Goal: Transaction & Acquisition: Purchase product/service

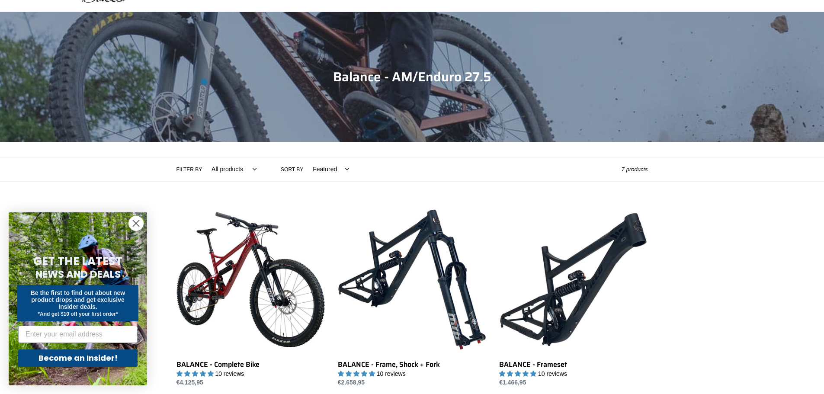
scroll to position [173, 0]
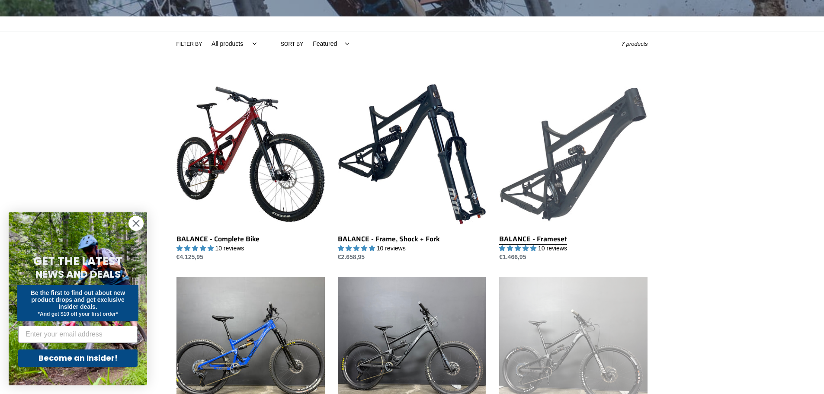
click at [595, 134] on link "BALANCE - Frameset" at bounding box center [573, 171] width 148 height 182
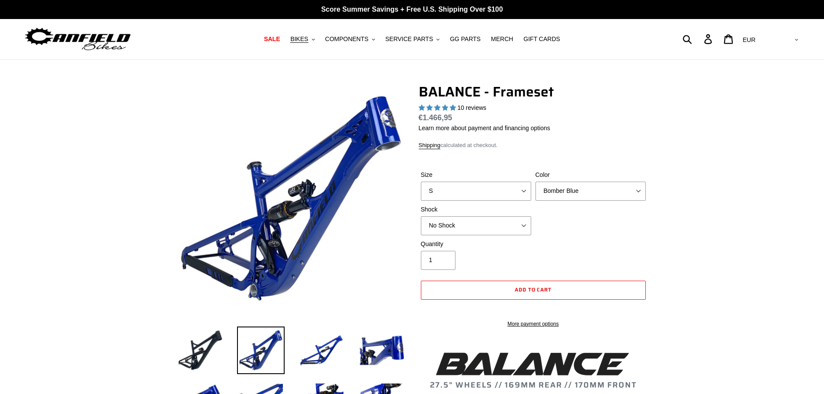
select select "highest-rating"
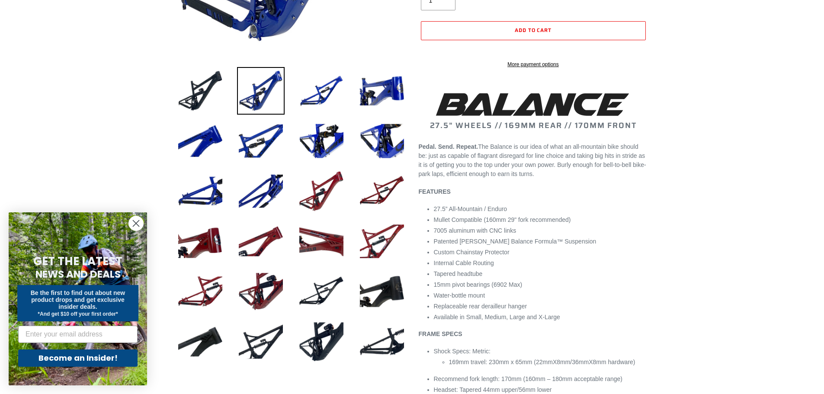
scroll to position [43, 0]
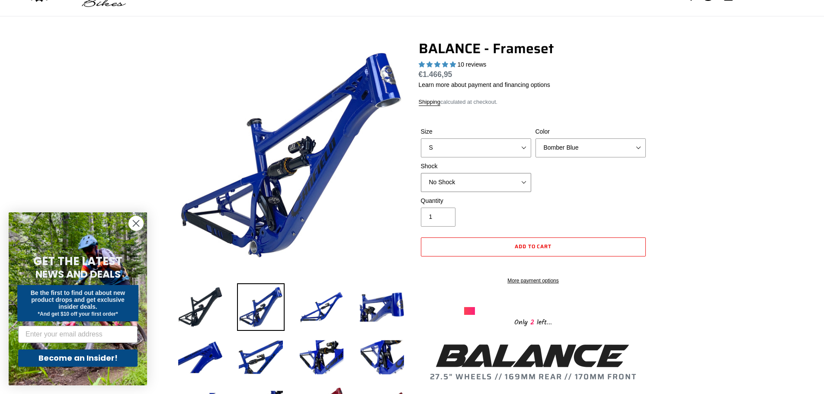
click at [492, 187] on select "No Shock Cane Creek Kitsuma Air Öhlins TTX2 Air EXT Storia V3-S" at bounding box center [476, 182] width 110 height 19
click at [421, 173] on select "No Shock Cane Creek Kitsuma Air Öhlins TTX2 Air EXT Storia V3-S" at bounding box center [476, 182] width 110 height 19
click at [476, 182] on select "No Shock Cane Creek Kitsuma Air Öhlins TTX2 Air EXT Storia V3-S" at bounding box center [476, 182] width 110 height 19
select select "No Shock"
click at [421, 173] on select "No Shock Cane Creek Kitsuma Air Öhlins TTX2 Air EXT Storia V3-S" at bounding box center [476, 182] width 110 height 19
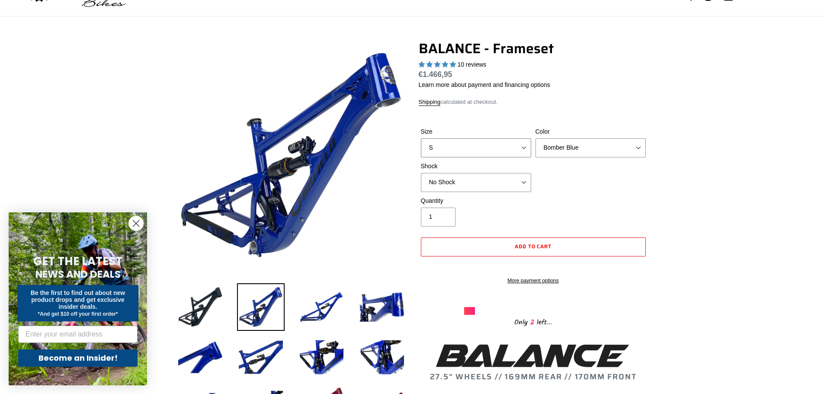
click at [471, 147] on select "S M L XL" at bounding box center [476, 147] width 110 height 19
select select "M"
click at [421, 138] on select "S M L XL" at bounding box center [476, 147] width 110 height 19
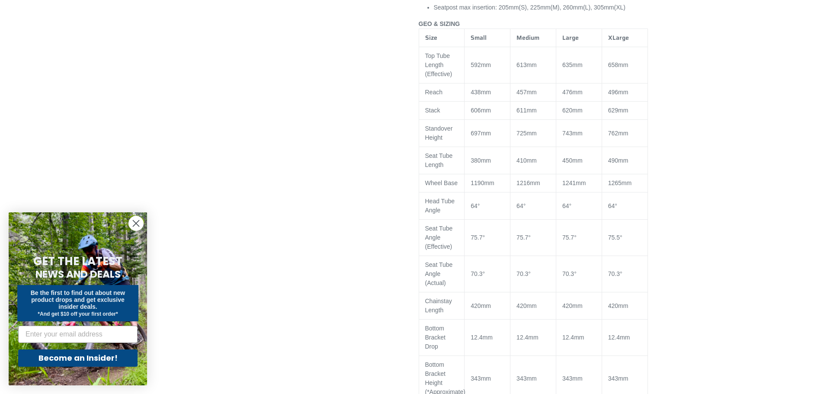
scroll to position [649, 0]
